Goal: Transaction & Acquisition: Purchase product/service

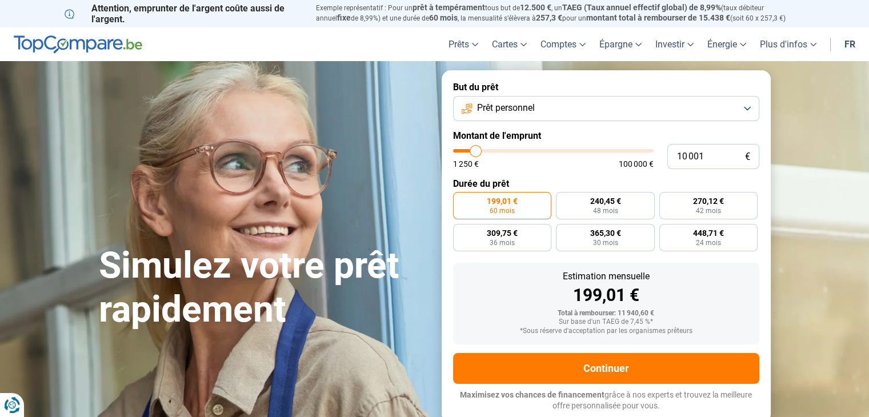
click at [749, 106] on button "Prêt personnel" at bounding box center [606, 108] width 306 height 25
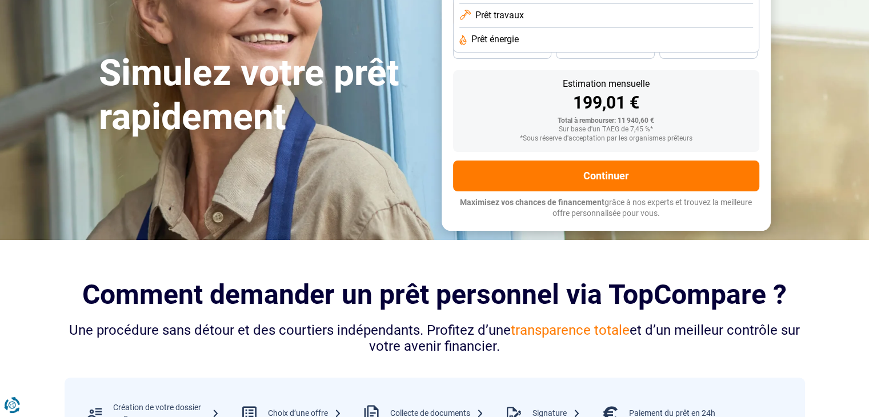
scroll to position [114, 0]
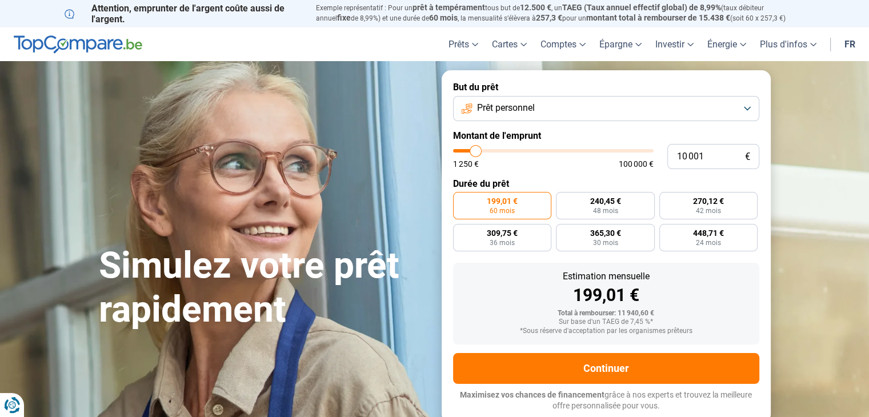
click at [746, 106] on button "Prêt personnel" at bounding box center [606, 108] width 306 height 25
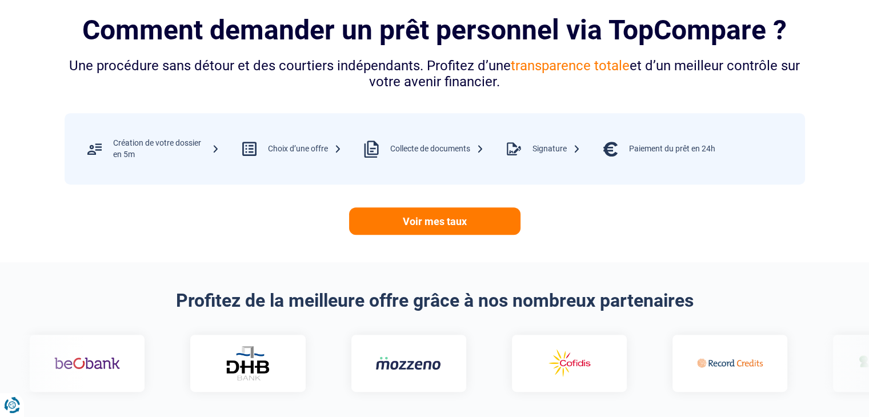
scroll to position [571, 0]
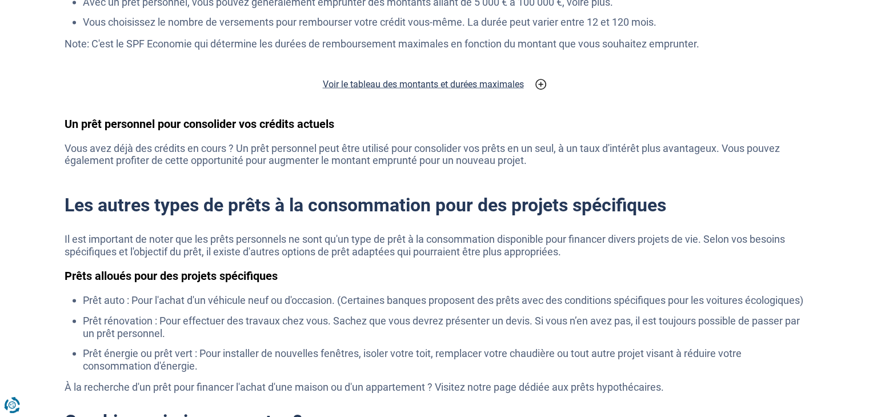
scroll to position [1771, 0]
